Goal: Information Seeking & Learning: Learn about a topic

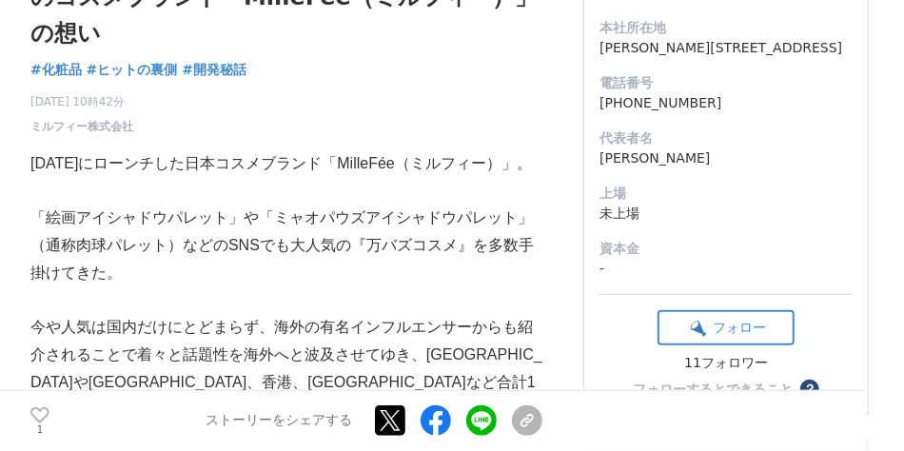
scroll to position [303, 0]
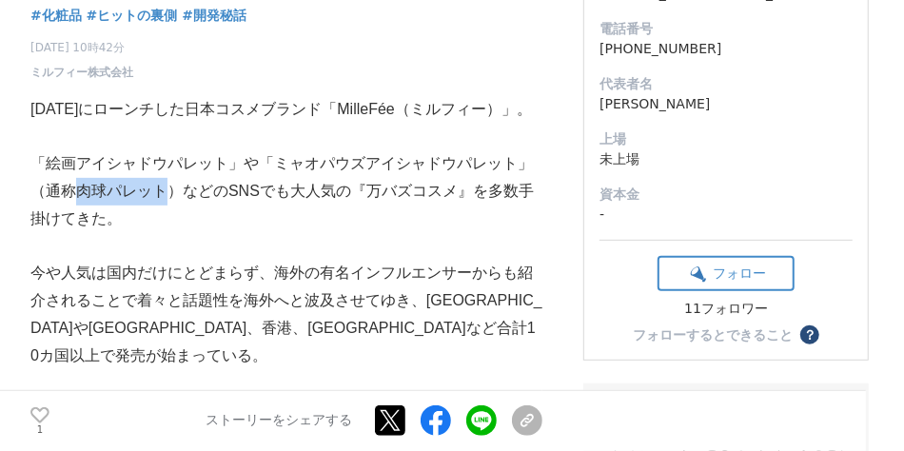
drag, startPoint x: 81, startPoint y: 180, endPoint x: 162, endPoint y: 181, distance: 80.9
click at [162, 181] on p "「絵画アイシャドウパレット」や「ミャオパウズアイシャドウパレット」（通称肉球パレット）などのSNSでも大人気の『万バズコスメ』を多数手掛けてきた。" at bounding box center [286, 191] width 512 height 82
copy p "肉球パレット"
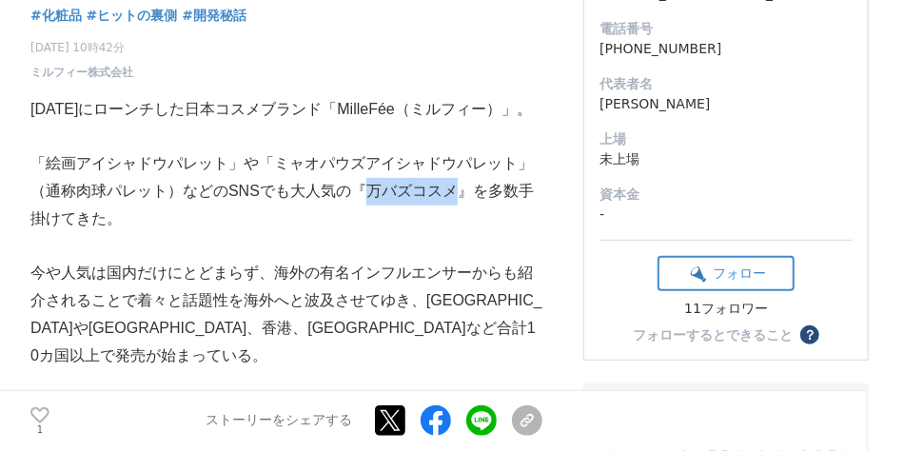
drag, startPoint x: 375, startPoint y: 190, endPoint x: 453, endPoint y: 186, distance: 78.1
click at [453, 187] on p "「絵画アイシャドウパレット」や「ミャオパウズアイシャドウパレット」（通称肉球パレット）などのSNSでも大人気の『万バズコスメ』を多数手掛けてきた。" at bounding box center [286, 191] width 512 height 82
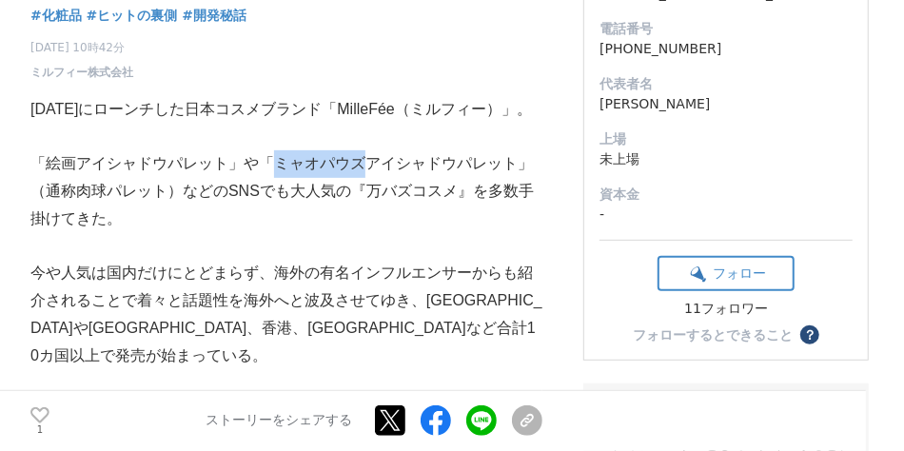
drag, startPoint x: 278, startPoint y: 155, endPoint x: 354, endPoint y: 151, distance: 76.2
click at [363, 152] on p "「絵画アイシャドウパレット」や「ミャオパウズアイシャドウパレット」（通称肉球パレット）などのSNSでも大人気の『万バズコスメ』を多数手掛けてきた。" at bounding box center [286, 191] width 512 height 82
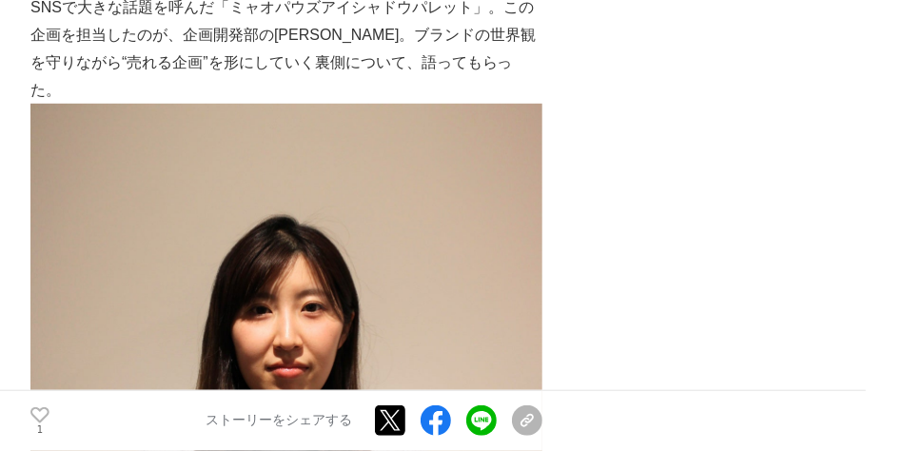
scroll to position [3510, 0]
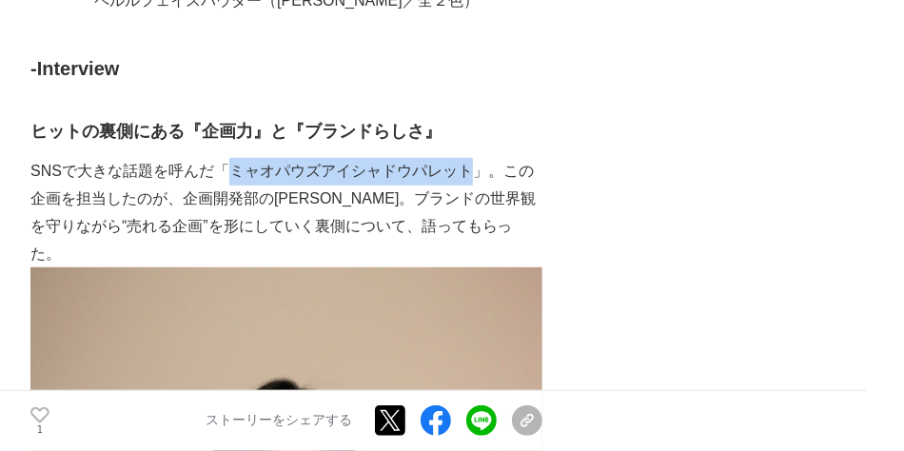
drag, startPoint x: 226, startPoint y: 134, endPoint x: 466, endPoint y: 137, distance: 239.8
click at [466, 158] on p "SNSで大きな話題を呼んだ「ミャオパウズアイシャドウパレット」。この企画を担当したのが、企画開発部の[PERSON_NAME]。ブランドの世界観を守りながら“…" at bounding box center [286, 212] width 512 height 109
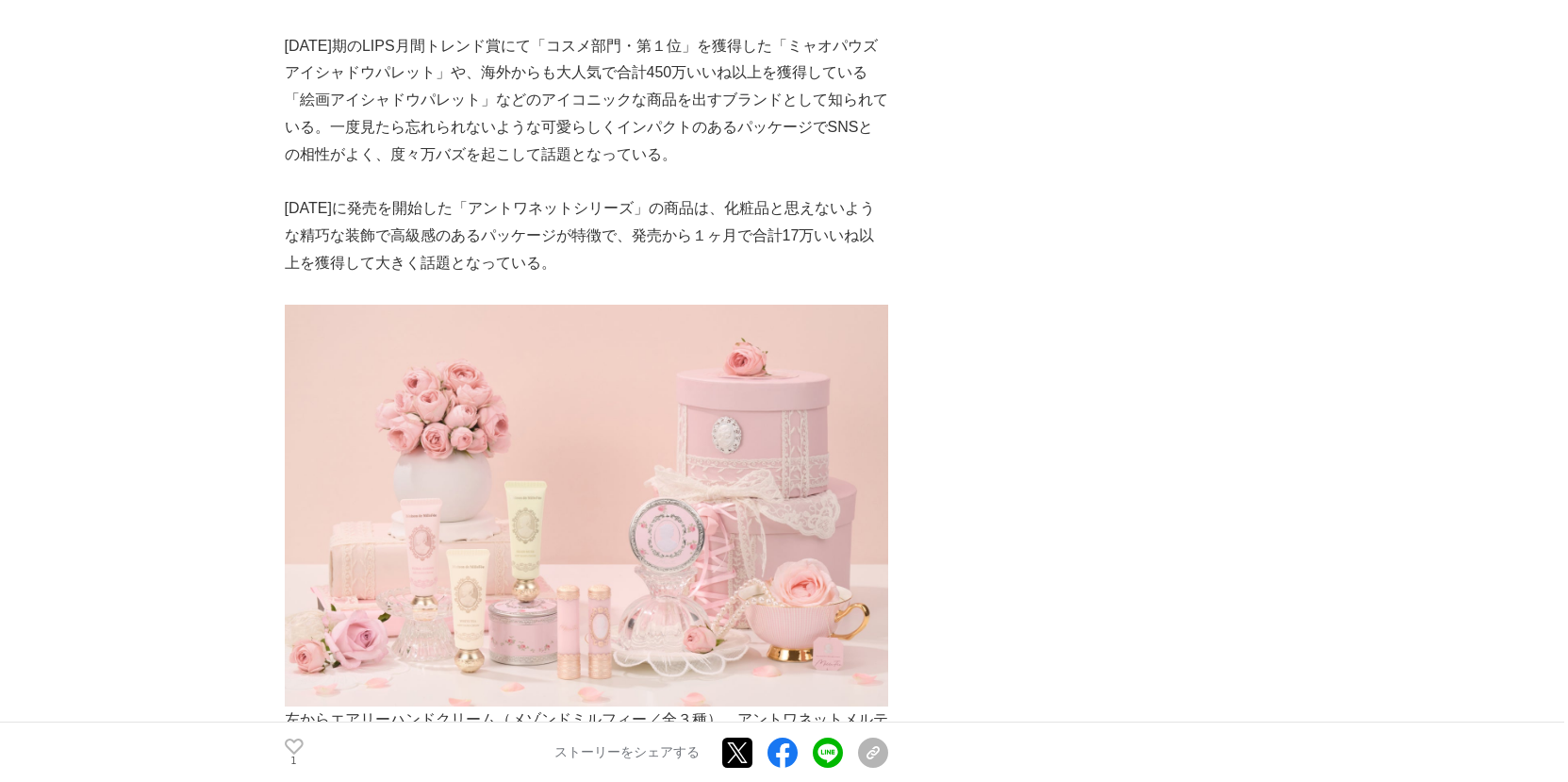
scroll to position [0, 0]
